Goal: Task Accomplishment & Management: Use online tool/utility

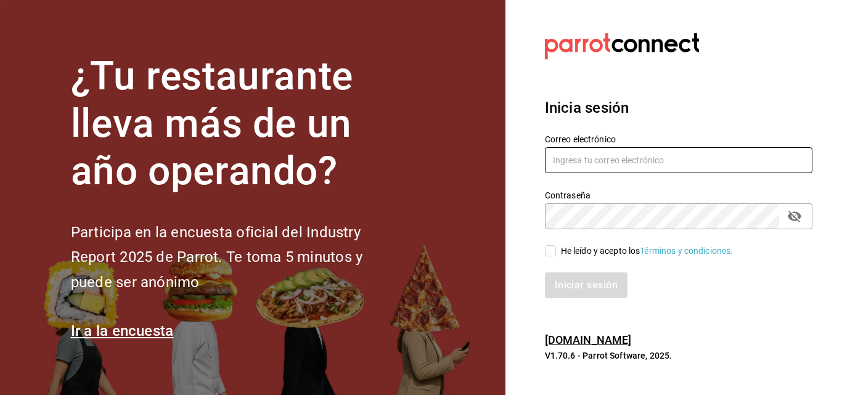
click at [561, 168] on input "text" at bounding box center [678, 160] width 267 height 26
click at [577, 161] on input "[EMAIL_ADDRESS][DOMAIN_NAME]" at bounding box center [678, 160] width 267 height 26
type input "[EMAIL_ADDRESS][DOMAIN_NAME]"
click at [566, 252] on div "He leído y acepto los Términos y condiciones." at bounding box center [647, 251] width 173 height 13
click at [556, 252] on input "He leído y acepto los Términos y condiciones." at bounding box center [550, 250] width 11 height 11
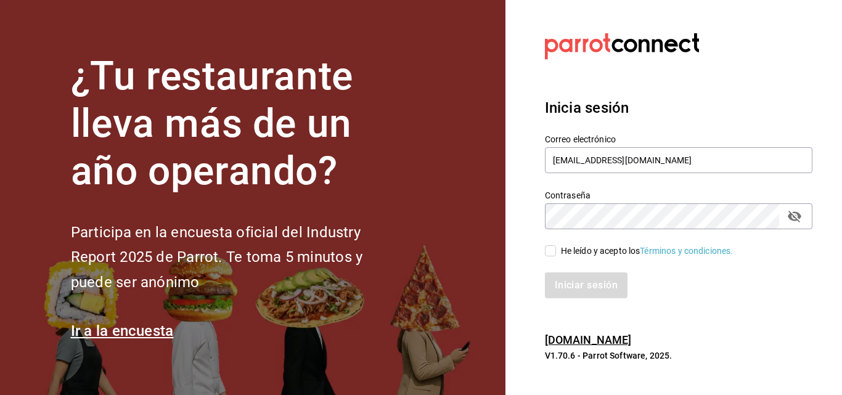
checkbox input "true"
click at [566, 276] on button "Iniciar sesión" at bounding box center [587, 285] width 84 height 26
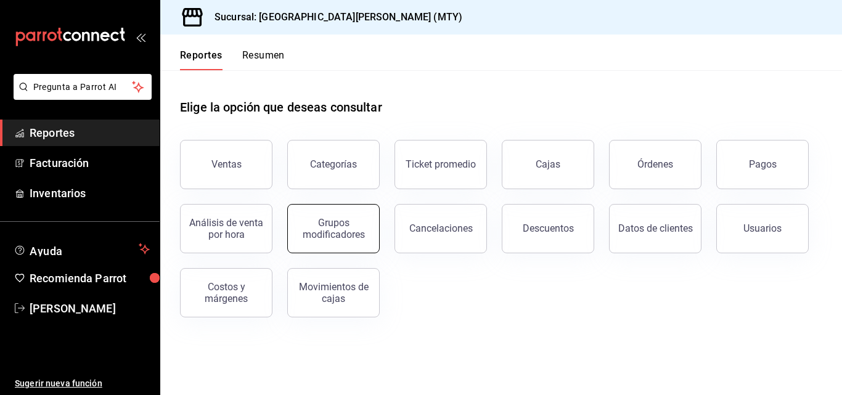
click at [335, 230] on div "Grupos modificadores" at bounding box center [333, 228] width 76 height 23
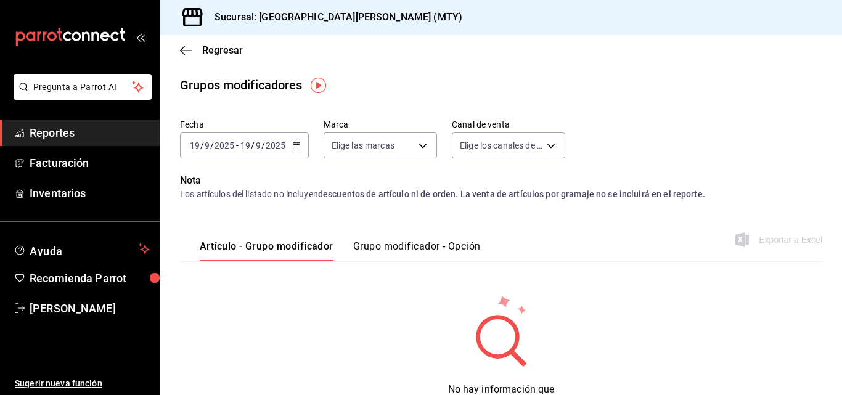
click at [291, 136] on div "[DATE] [DATE] - [DATE] [DATE]" at bounding box center [244, 145] width 129 height 26
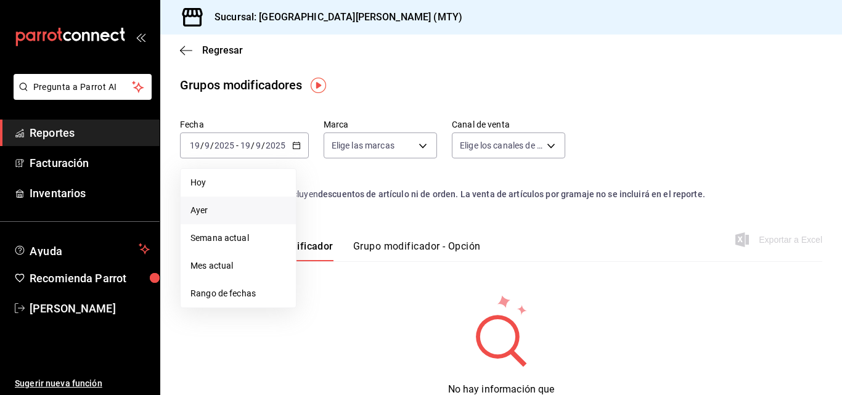
click at [237, 211] on span "Ayer" at bounding box center [238, 210] width 96 height 13
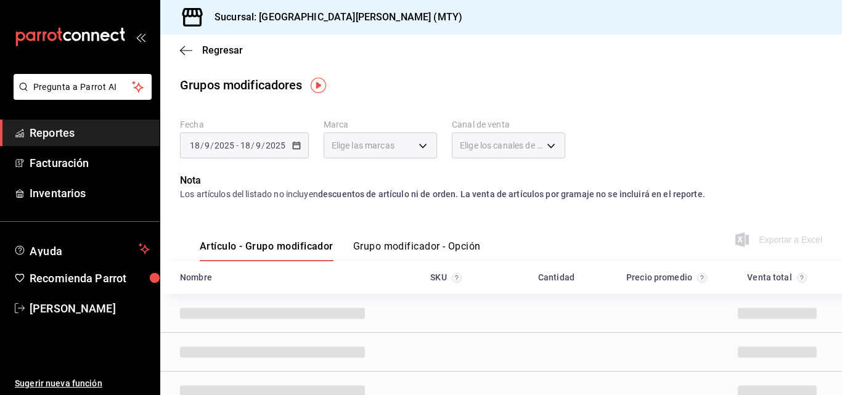
click at [413, 251] on button "Grupo modificador - Opción" at bounding box center [417, 250] width 128 height 21
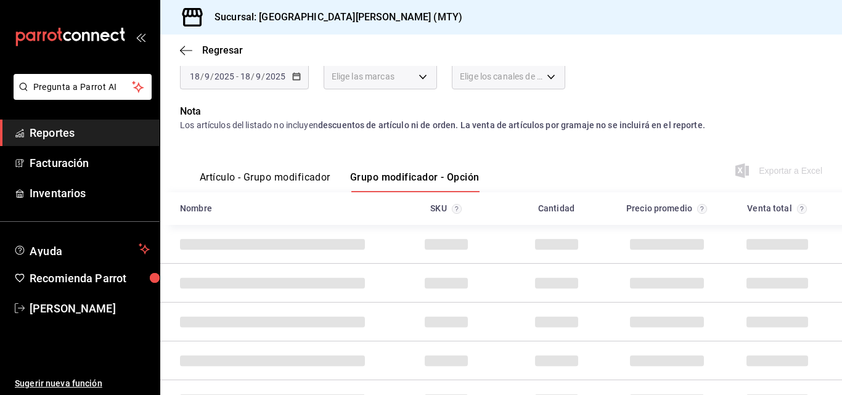
scroll to position [70, 0]
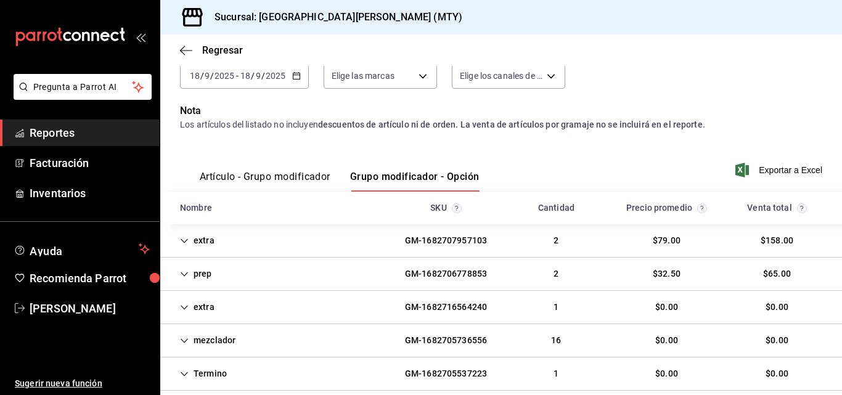
click at [434, 232] on div "GM-1682707957103" at bounding box center [446, 240] width 102 height 23
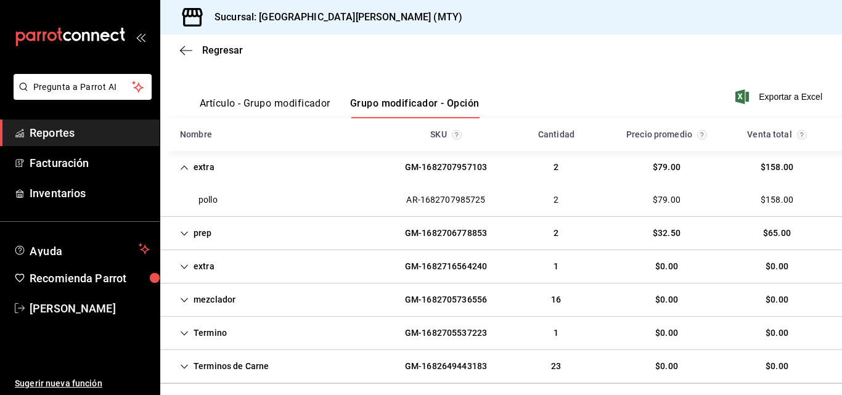
scroll to position [145, 0]
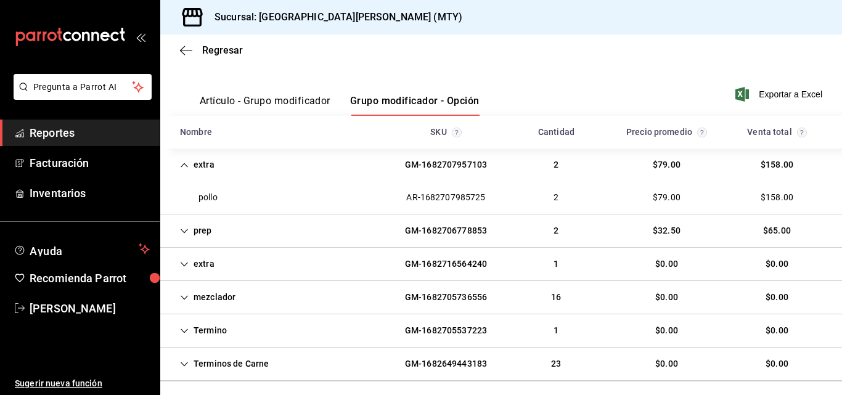
click at [438, 264] on div "GM-1682716564240" at bounding box center [446, 264] width 102 height 23
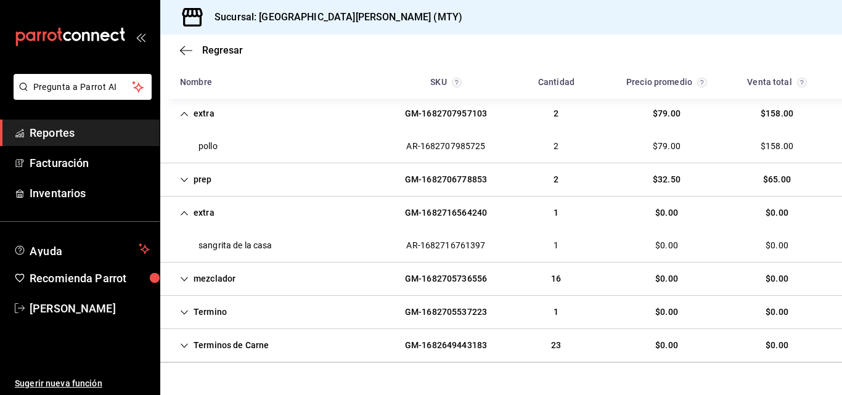
scroll to position [224, 0]
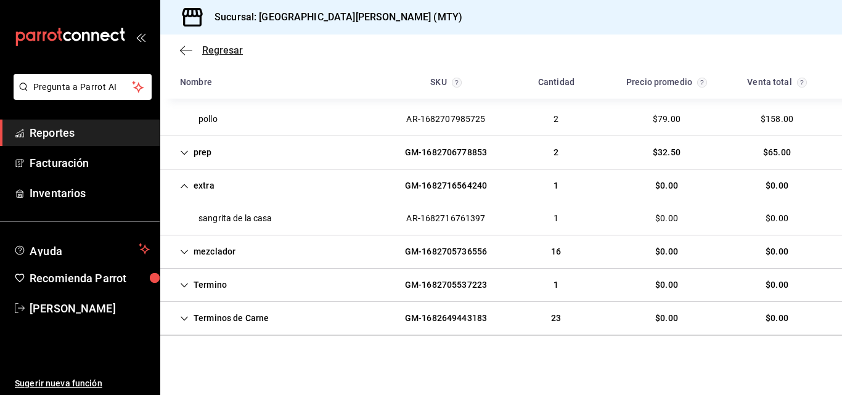
click at [181, 52] on icon "button" at bounding box center [186, 50] width 12 height 11
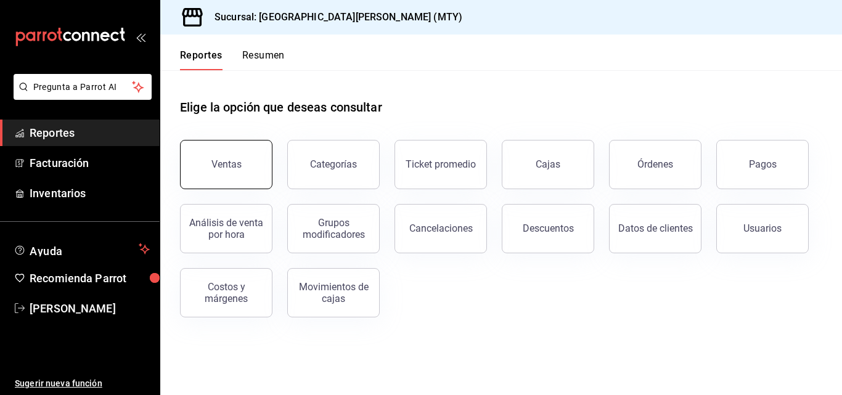
click at [234, 158] on button "Ventas" at bounding box center [226, 164] width 92 height 49
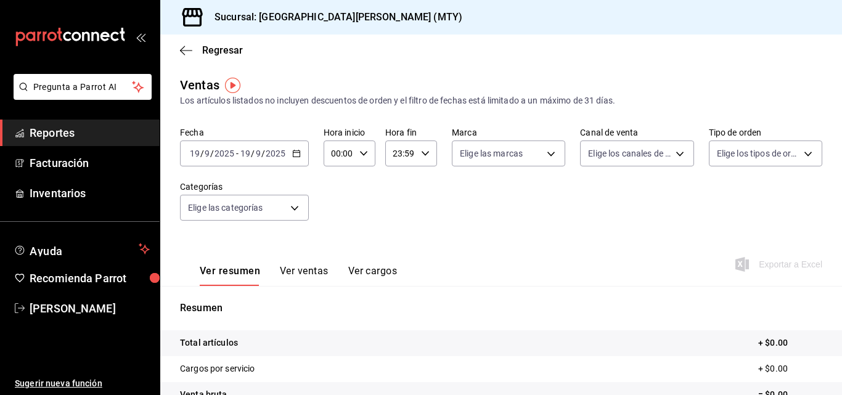
click at [290, 153] on div "[DATE] [DATE] - [DATE] [DATE]" at bounding box center [244, 153] width 129 height 26
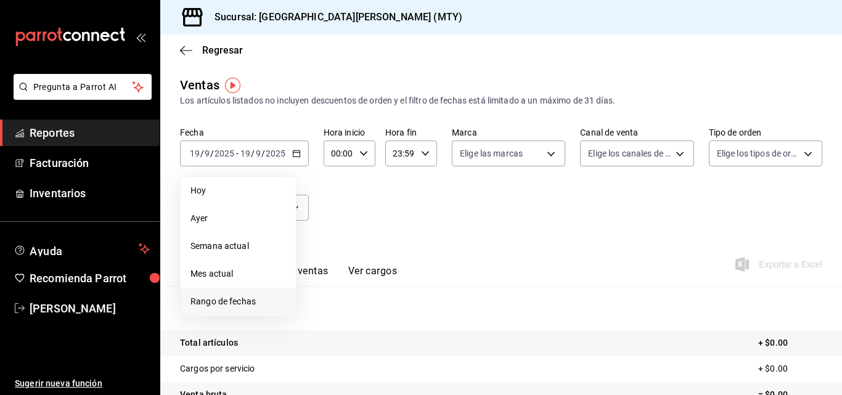
click at [269, 300] on span "Rango de fechas" at bounding box center [238, 301] width 96 height 13
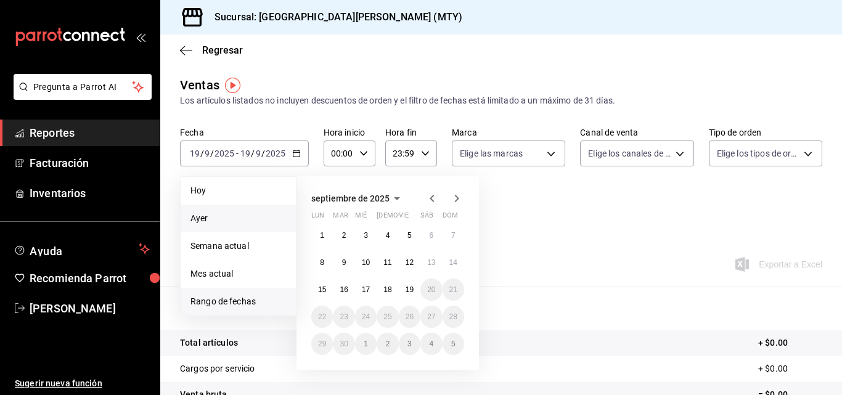
click at [229, 214] on span "Ayer" at bounding box center [238, 218] width 96 height 13
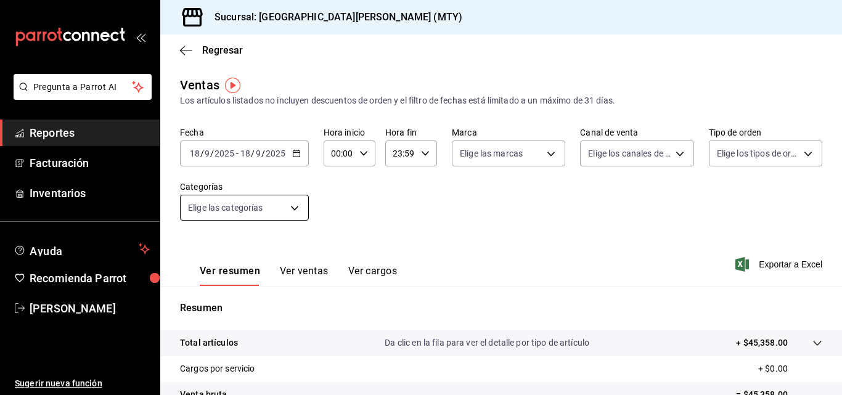
click at [272, 211] on body "Pregunta a Parrot AI Reportes Facturación Inventarios Ayuda Recomienda Parrot […" at bounding box center [421, 197] width 842 height 395
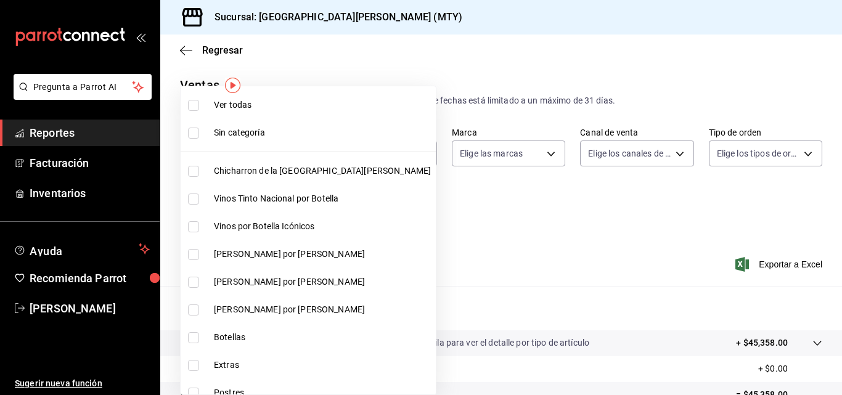
click at [259, 174] on span "Chicharron de la [GEOGRAPHIC_DATA][PERSON_NAME]" at bounding box center [322, 171] width 217 height 13
type input "f0f1c746-f3c3-4ccc-a6c7-92491a04bd66"
checkbox input "true"
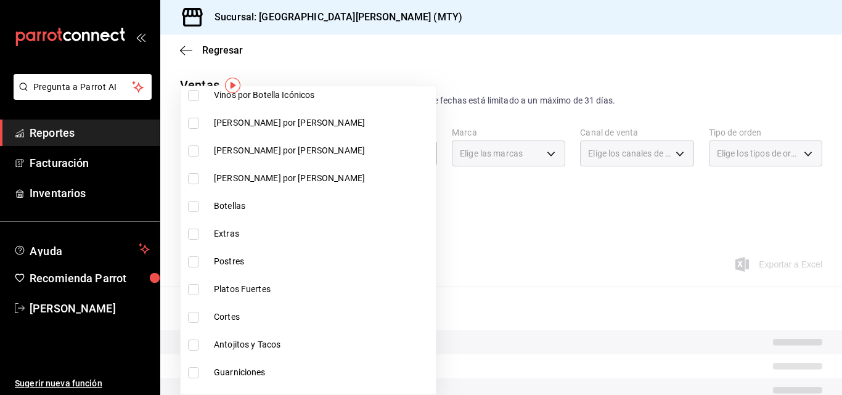
scroll to position [132, 0]
click at [232, 232] on span "Extras" at bounding box center [322, 233] width 217 height 13
type input "f0f1c746-f3c3-4ccc-a6c7-92491a04bd66,ce59e6b0-fd83-4b10-87da-79468a59da8e"
checkbox input "true"
click at [226, 258] on span "Postres" at bounding box center [322, 260] width 217 height 13
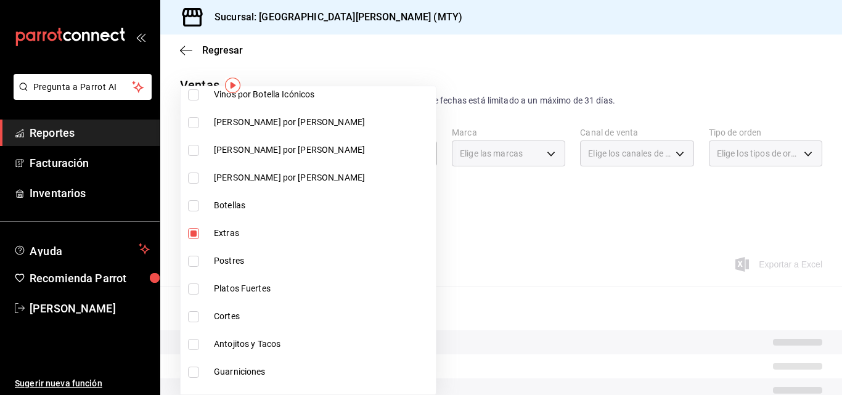
type input "f0f1c746-f3c3-4ccc-a6c7-92491a04bd66,ce59e6b0-fd83-4b10-87da-79468a59da8e,b5dc4…"
checkbox input "true"
click at [219, 294] on span "Platos Fuertes" at bounding box center [322, 288] width 217 height 13
type input "f0f1c746-f3c3-4ccc-a6c7-92491a04bd66,ce59e6b0-fd83-4b10-87da-79468a59da8e,b5dc4…"
checkbox input "true"
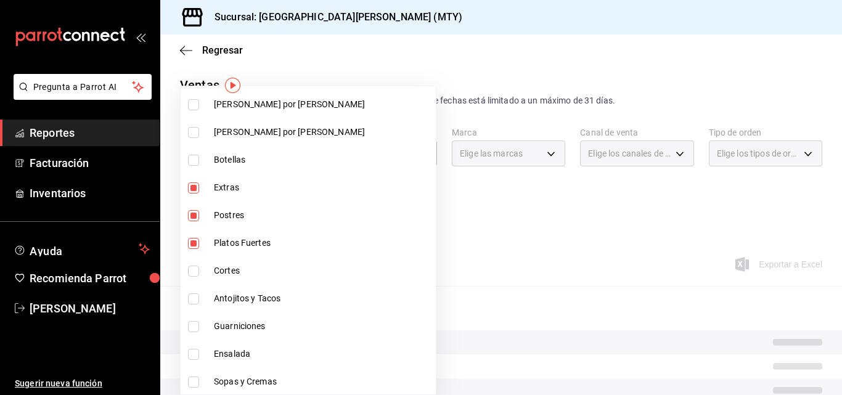
scroll to position [184, 0]
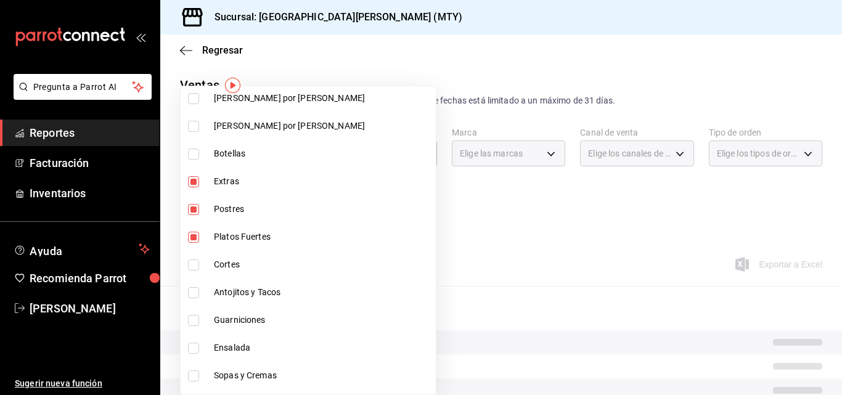
click at [223, 254] on li "Cortes" at bounding box center [308, 265] width 255 height 28
type input "f0f1c746-f3c3-4ccc-a6c7-92491a04bd66,ce59e6b0-fd83-4b10-87da-79468a59da8e,b5dc4…"
checkbox input "true"
click at [226, 283] on li "Antojitos y Tacos" at bounding box center [308, 293] width 255 height 28
type input "f0f1c746-f3c3-4ccc-a6c7-92491a04bd66,ce59e6b0-fd83-4b10-87da-79468a59da8e,b5dc4…"
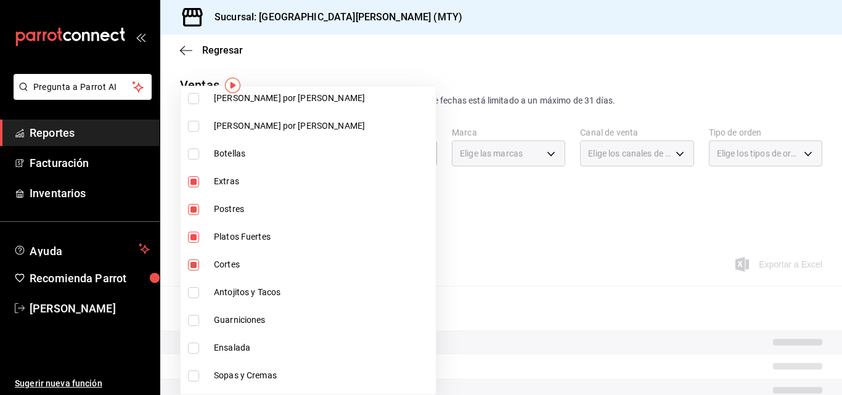
checkbox input "true"
click at [226, 311] on li "Guarniciones" at bounding box center [308, 320] width 255 height 28
type input "f0f1c746-f3c3-4ccc-a6c7-92491a04bd66,ce59e6b0-fd83-4b10-87da-79468a59da8e,b5dc4…"
checkbox input "true"
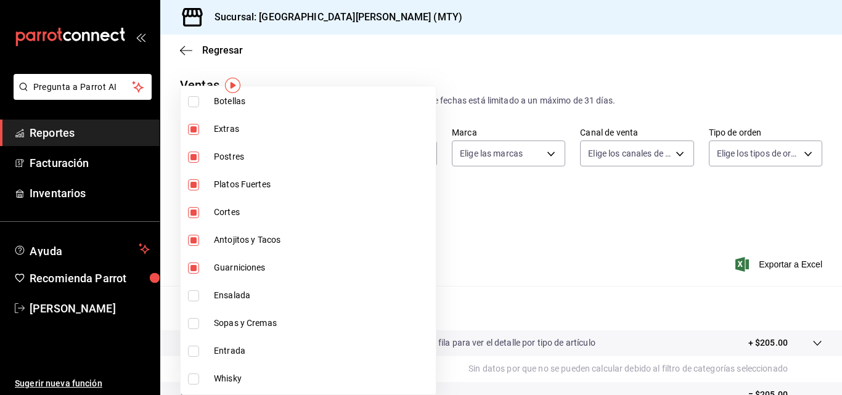
scroll to position [250, 0]
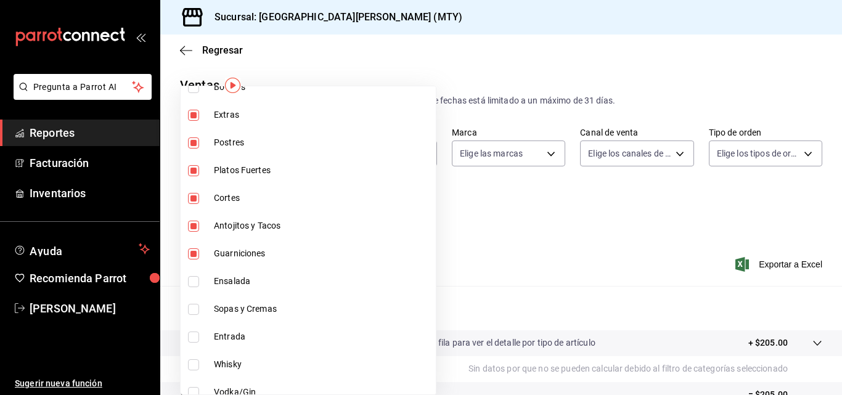
click at [224, 278] on span "Ensalada" at bounding box center [322, 281] width 217 height 13
type input "f0f1c746-f3c3-4ccc-a6c7-92491a04bd66,ce59e6b0-fd83-4b10-87da-79468a59da8e,b5dc4…"
checkbox input "true"
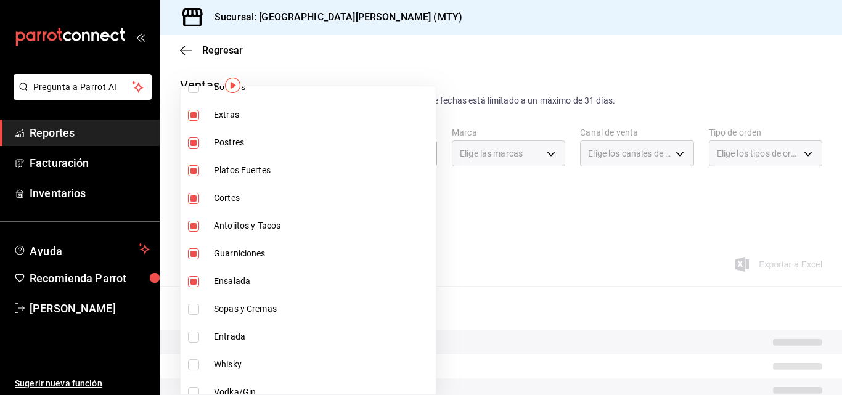
click at [213, 317] on li "Sopas y Cremas" at bounding box center [308, 309] width 255 height 28
type input "f0f1c746-f3c3-4ccc-a6c7-92491a04bd66,ce59e6b0-fd83-4b10-87da-79468a59da8e,b5dc4…"
checkbox input "true"
click at [213, 335] on li "Entrada" at bounding box center [308, 337] width 255 height 28
type input "f0f1c746-f3c3-4ccc-a6c7-92491a04bd66,ce59e6b0-fd83-4b10-87da-79468a59da8e,b5dc4…"
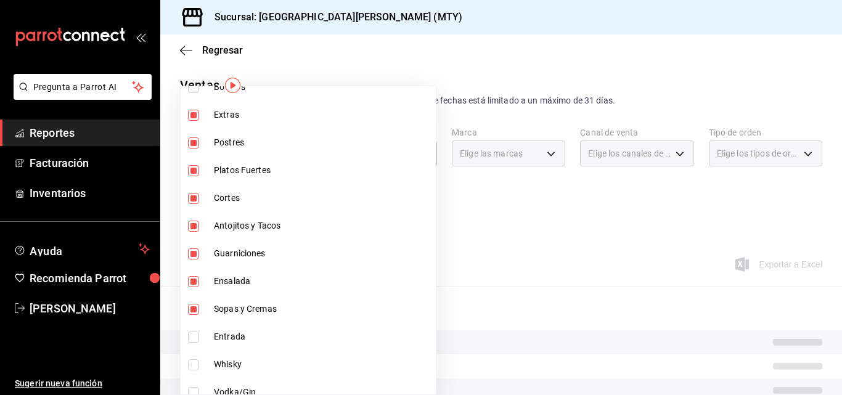
checkbox input "true"
click at [487, 221] on div at bounding box center [421, 197] width 842 height 395
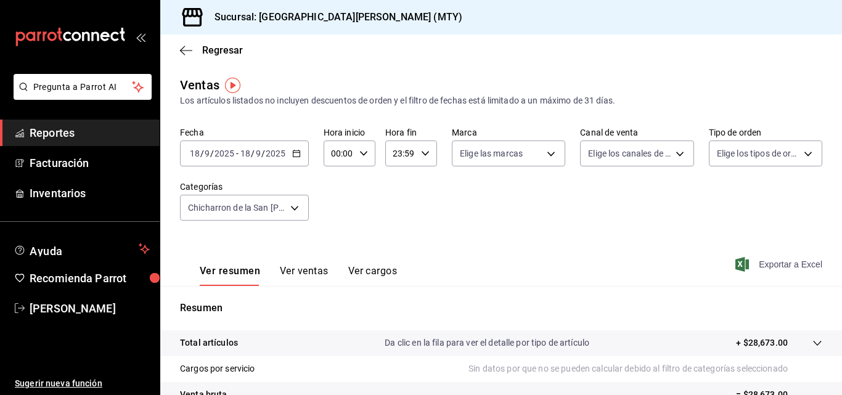
click at [767, 269] on span "Exportar a Excel" at bounding box center [780, 264] width 84 height 15
